Goal: Check status: Check status

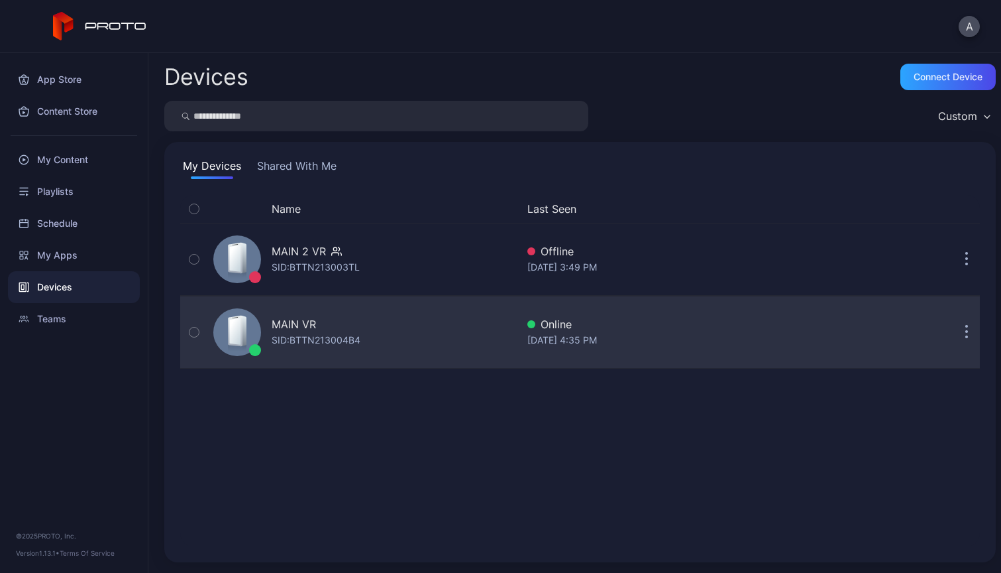
click at [432, 350] on div "MAIN VR SID: BTTN213004B4" at bounding box center [362, 332] width 309 height 66
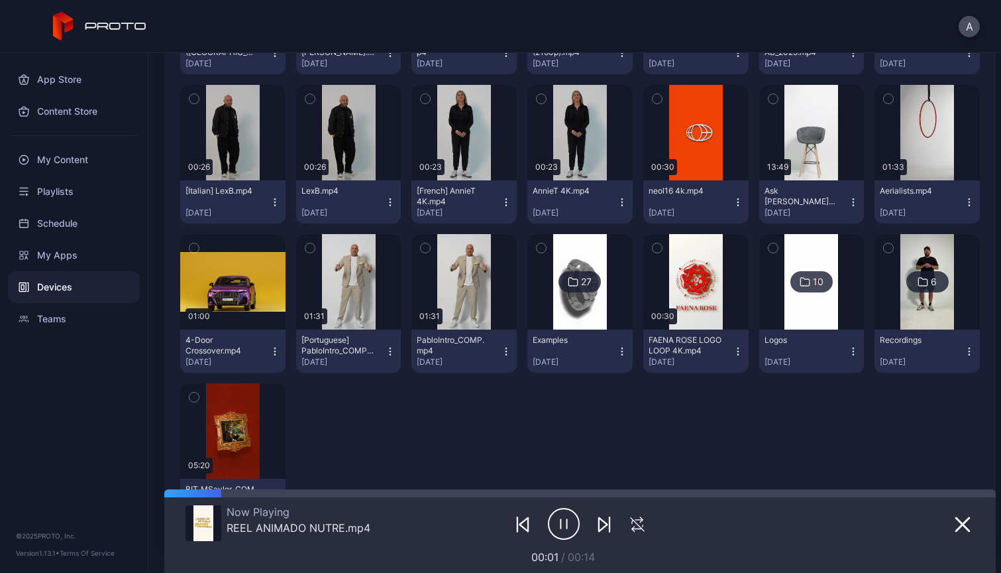
scroll to position [1299, 0]
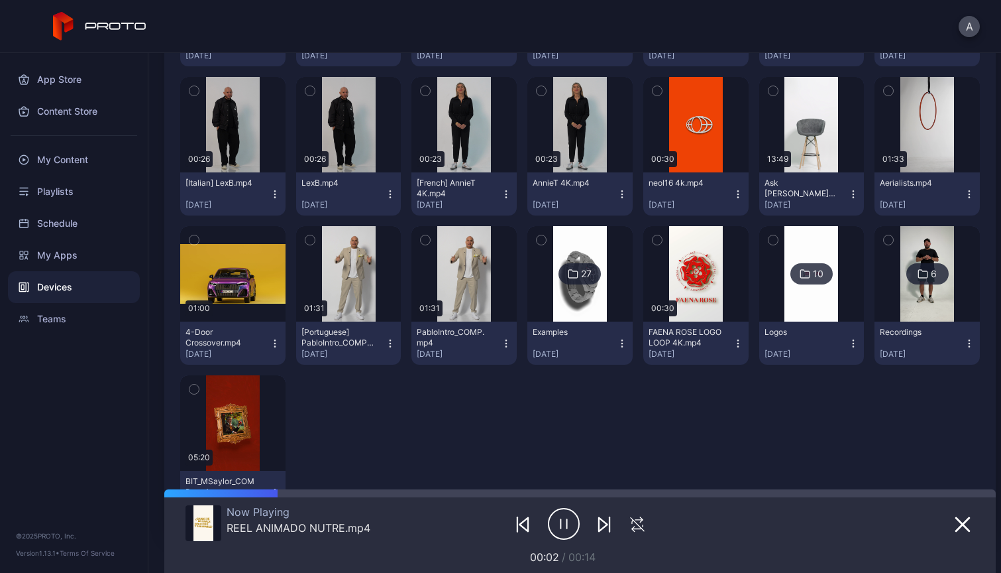
click at [775, 353] on div "[DATE]" at bounding box center [807, 354] width 84 height 11
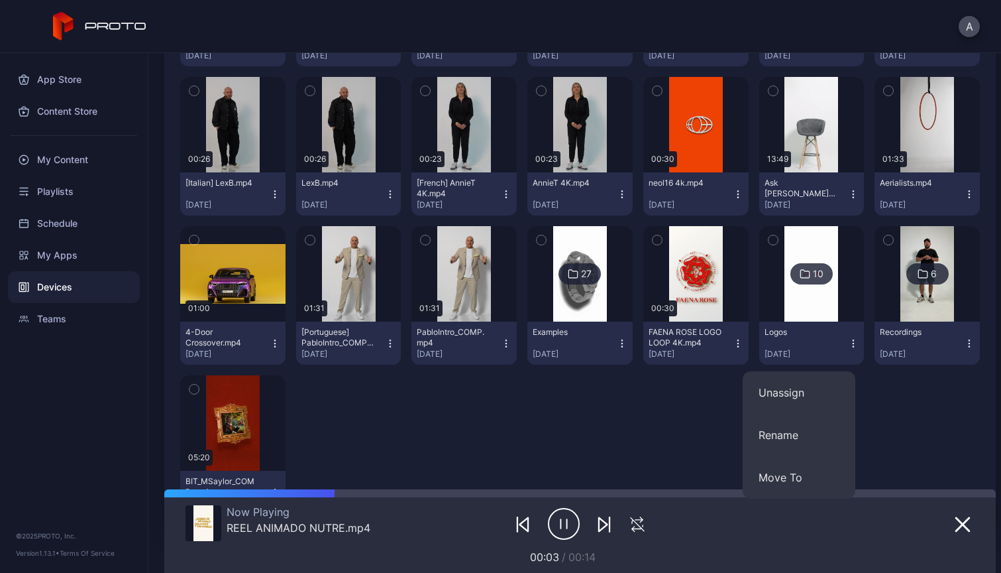
click at [767, 329] on div "Logos" at bounding box center [801, 332] width 73 height 11
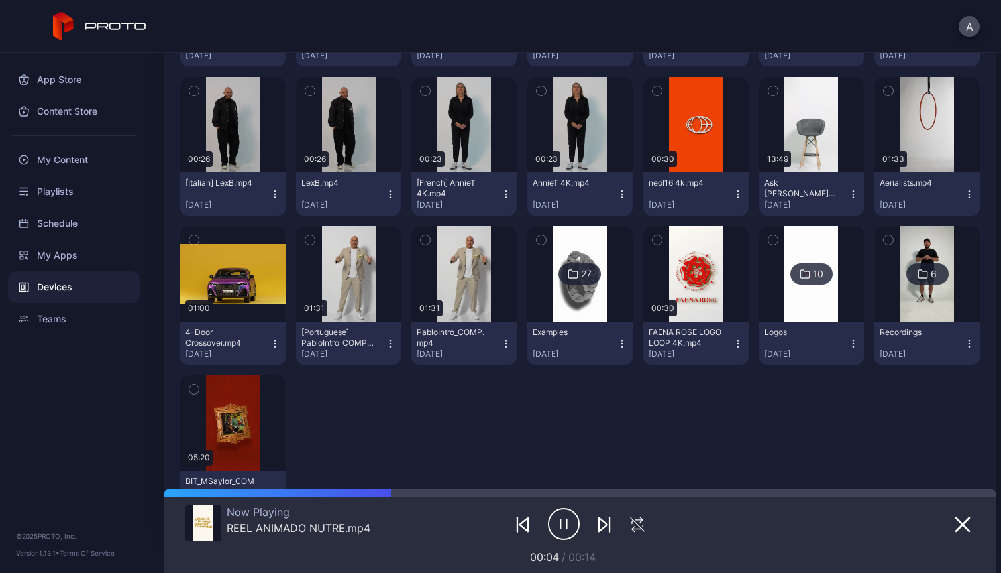
click at [813, 276] on div "10" at bounding box center [818, 274] width 11 height 12
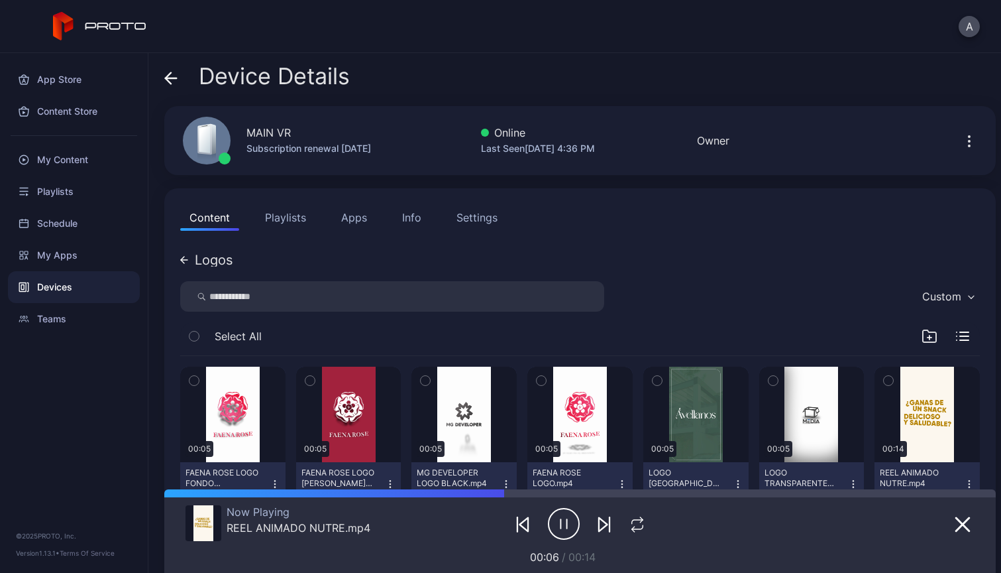
click at [168, 84] on icon at bounding box center [170, 78] width 13 height 13
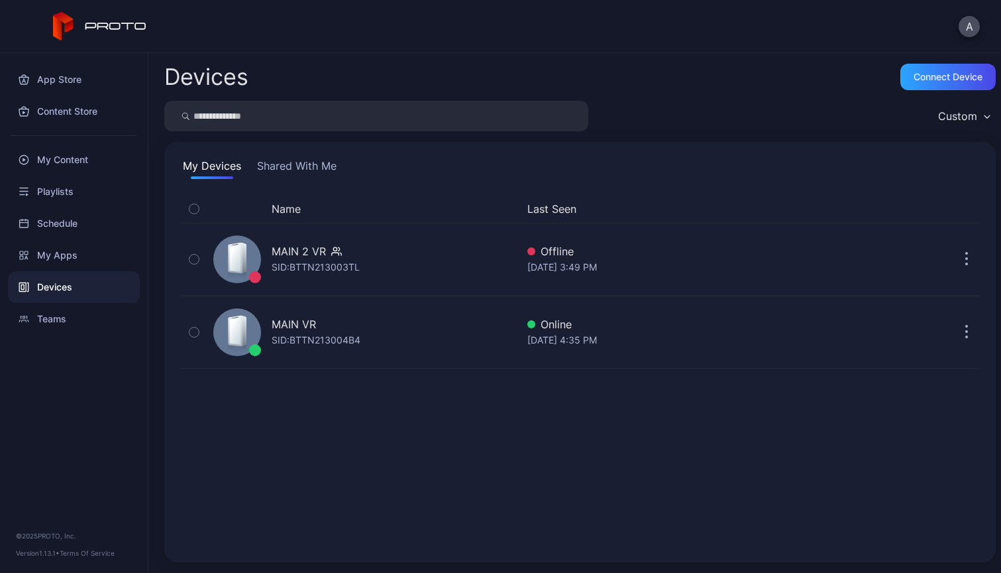
click at [61, 288] on div "Devices" at bounding box center [74, 287] width 132 height 32
click at [64, 254] on div "My Apps" at bounding box center [74, 255] width 132 height 32
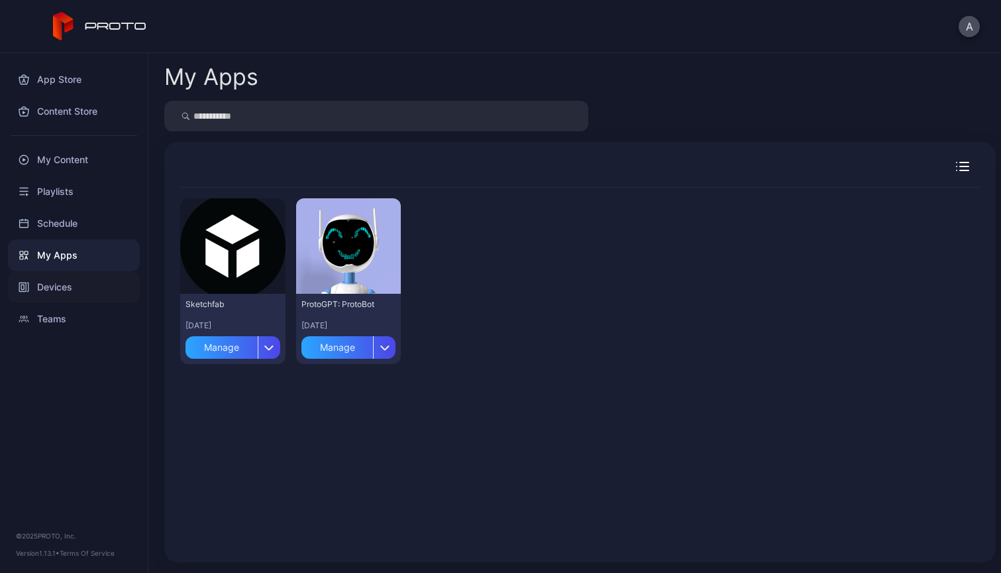
click at [64, 283] on div "Devices" at bounding box center [74, 287] width 132 height 32
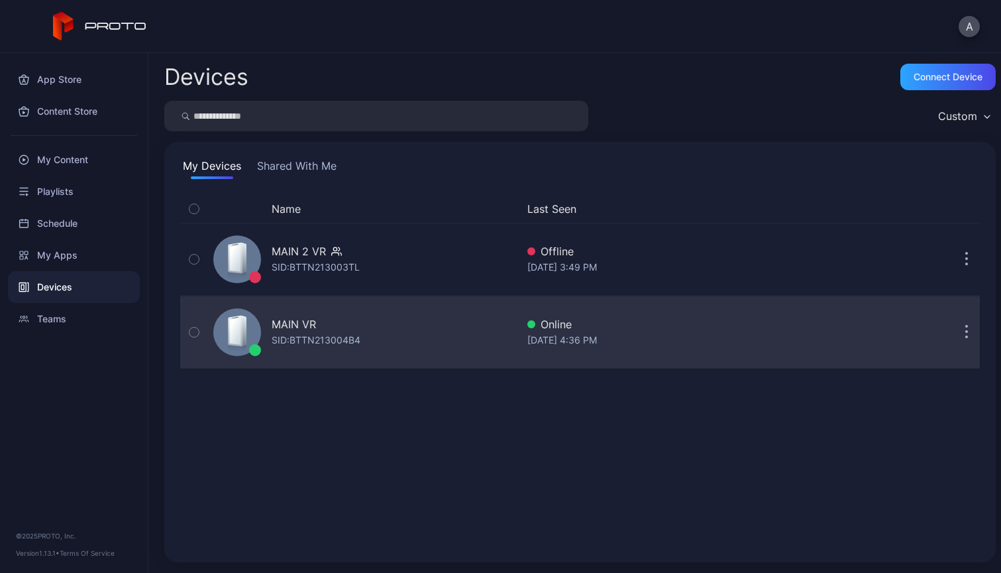
click at [343, 341] on div "SID: BTTN213004B4" at bounding box center [316, 340] width 89 height 16
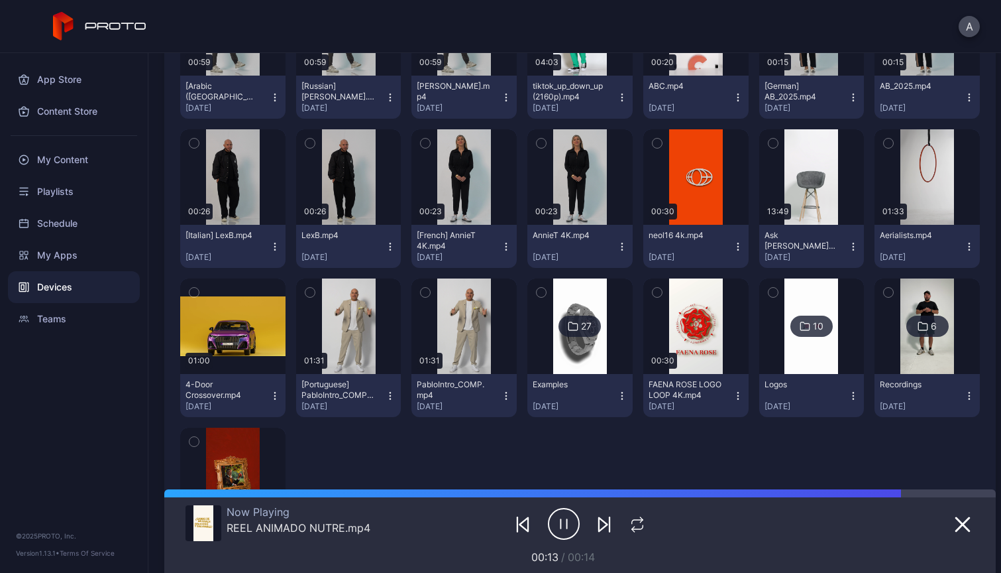
scroll to position [1290, 0]
